Goal: Information Seeking & Learning: Learn about a topic

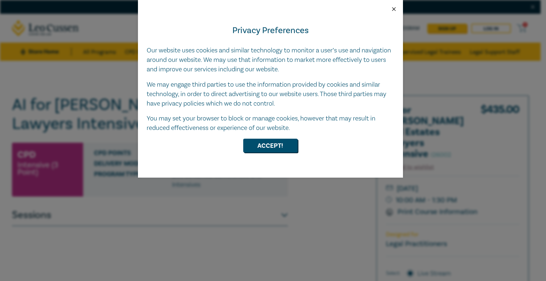
click at [395, 8] on button "Close" at bounding box center [394, 9] width 7 height 7
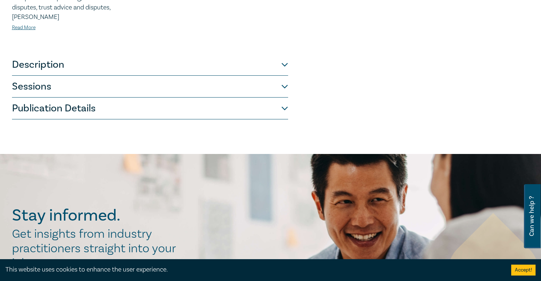
scroll to position [400, 0]
